Goal: Task Accomplishment & Management: Manage account settings

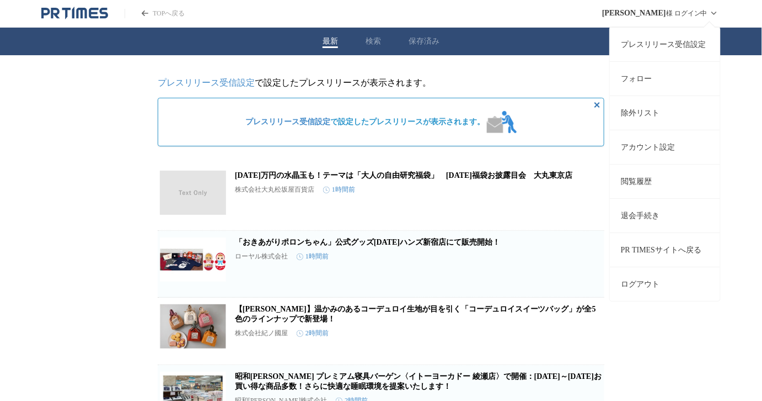
click at [647, 150] on link "アカウント設定" at bounding box center [665, 147] width 110 height 34
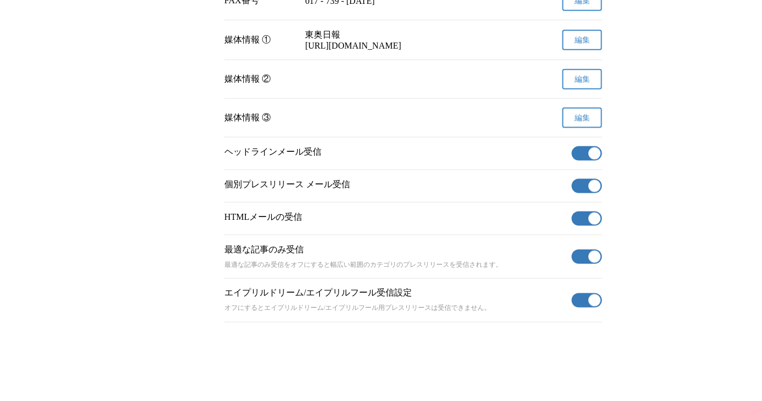
scroll to position [435, 0]
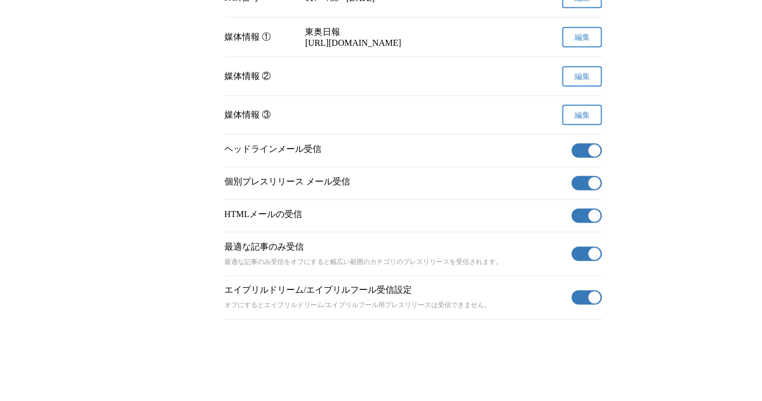
click at [593, 157] on span "button" at bounding box center [595, 151] width 12 height 12
click at [586, 190] on button "有効" at bounding box center [587, 183] width 30 height 14
click at [584, 223] on button "有効" at bounding box center [587, 216] width 30 height 14
click at [589, 261] on button "有効" at bounding box center [587, 254] width 30 height 14
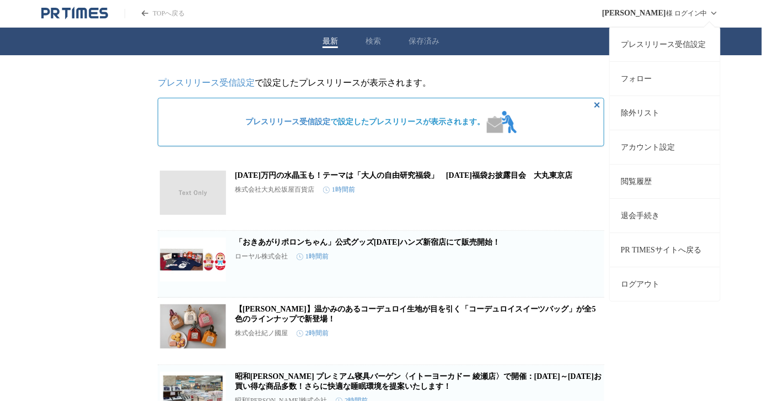
click at [642, 142] on link "アカウント設定" at bounding box center [665, 147] width 110 height 34
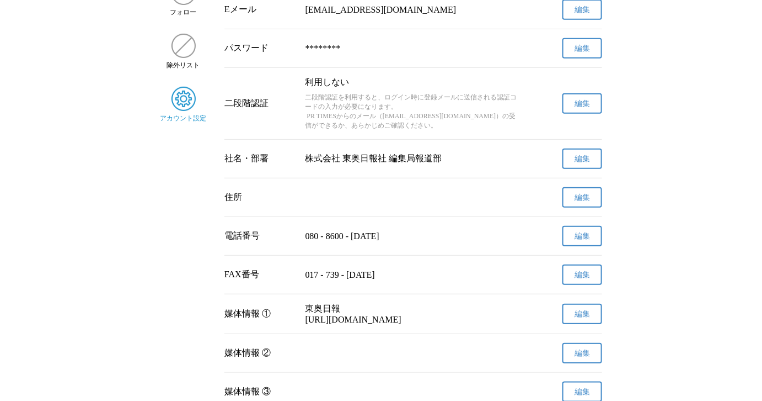
scroll to position [135, 0]
